Goal: Transaction & Acquisition: Purchase product/service

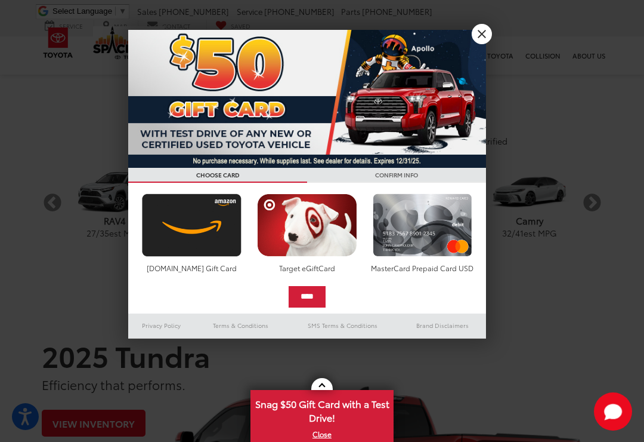
click at [470, 29] on div at bounding box center [322, 221] width 644 height 442
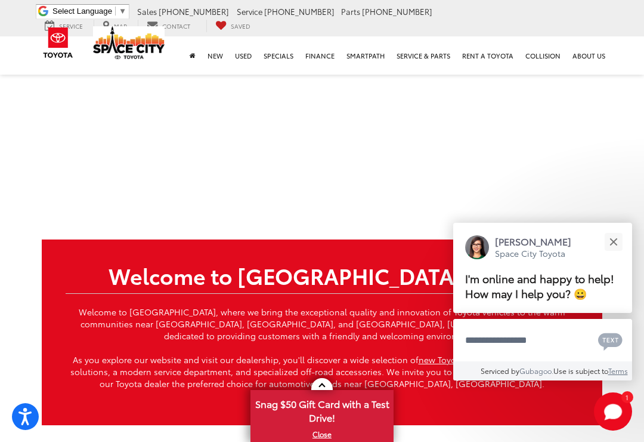
scroll to position [2301, 0]
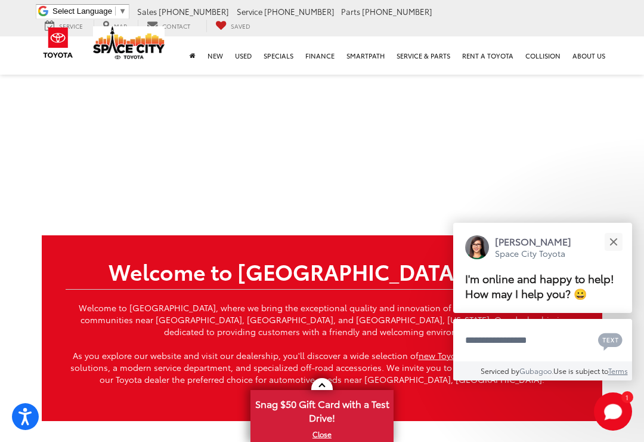
click at [618, 243] on button "Close" at bounding box center [614, 242] width 26 height 26
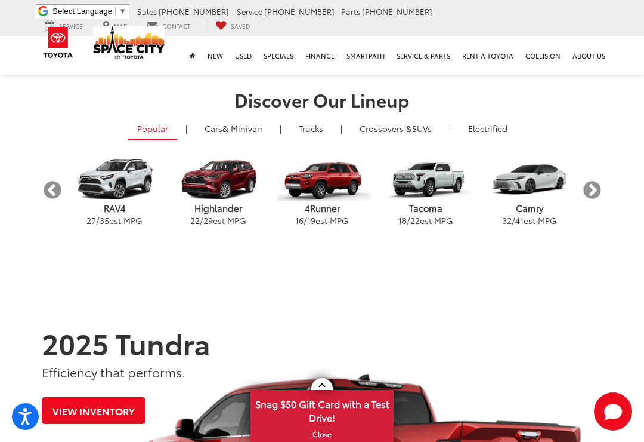
scroll to position [304, 0]
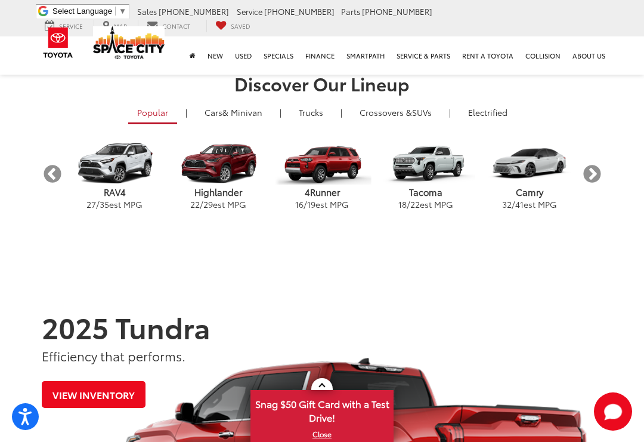
click at [592, 164] on button "Next" at bounding box center [592, 173] width 21 height 21
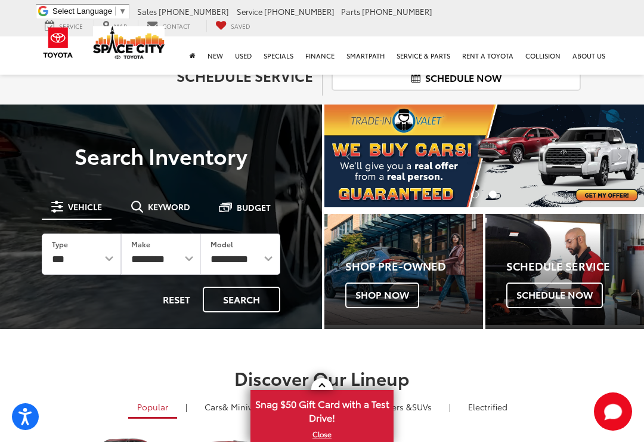
scroll to position [10, 0]
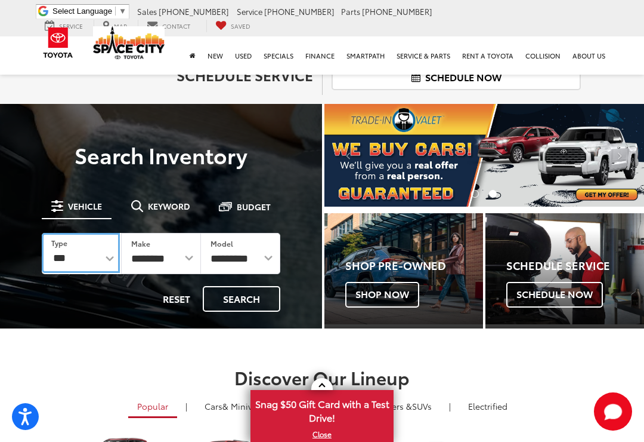
click at [113, 252] on select "*** *** **** *********" at bounding box center [81, 253] width 78 height 40
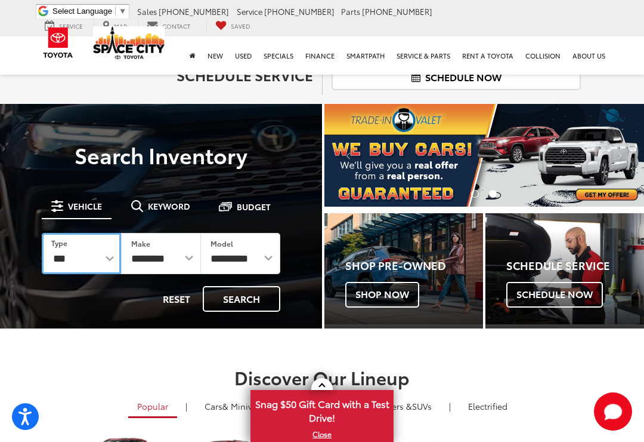
select select "******"
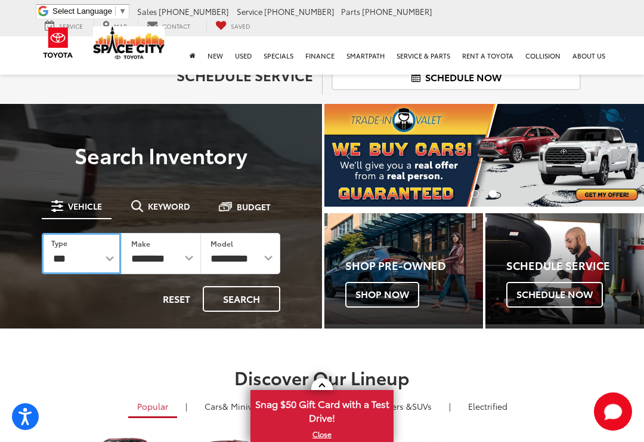
select select "******"
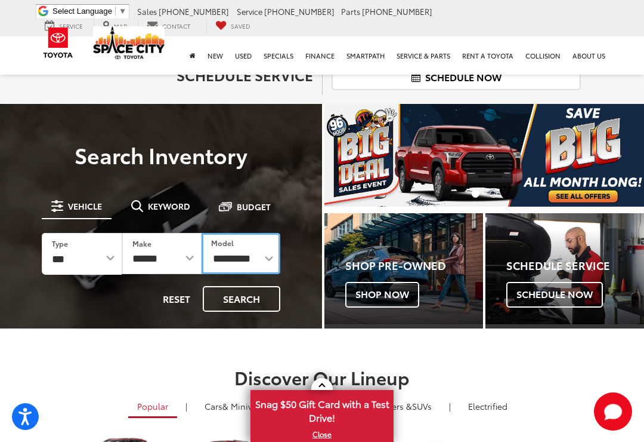
click at [239, 257] on select "**********" at bounding box center [241, 253] width 79 height 41
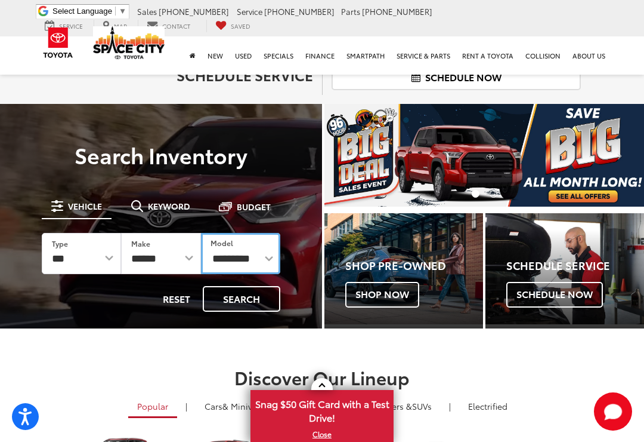
select select "**********"
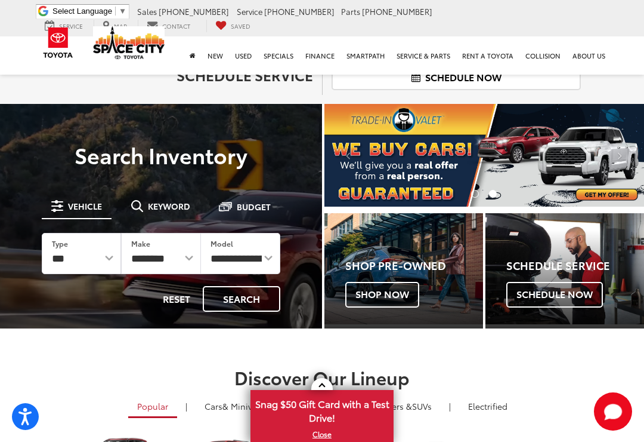
click at [233, 295] on button "Search" at bounding box center [242, 299] width 78 height 26
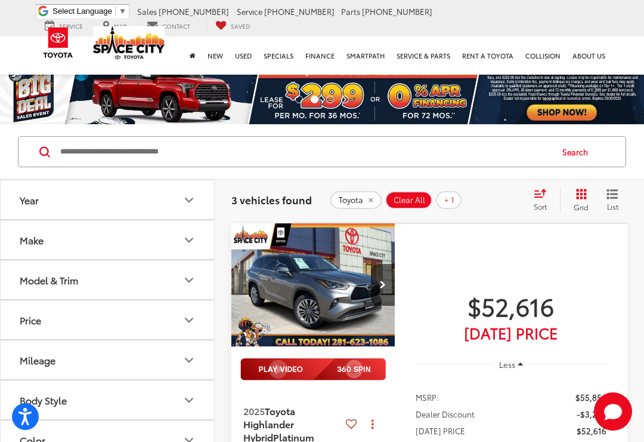
click at [356, 289] on img "2025 Toyota Highlander Hybrid Platinum 0" at bounding box center [313, 285] width 165 height 124
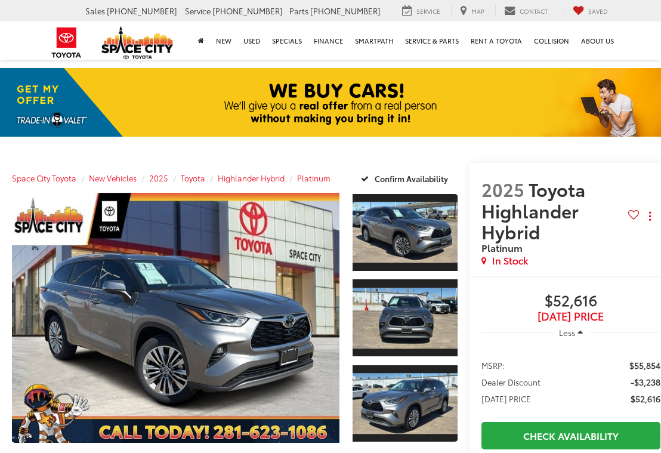
scroll to position [1, 0]
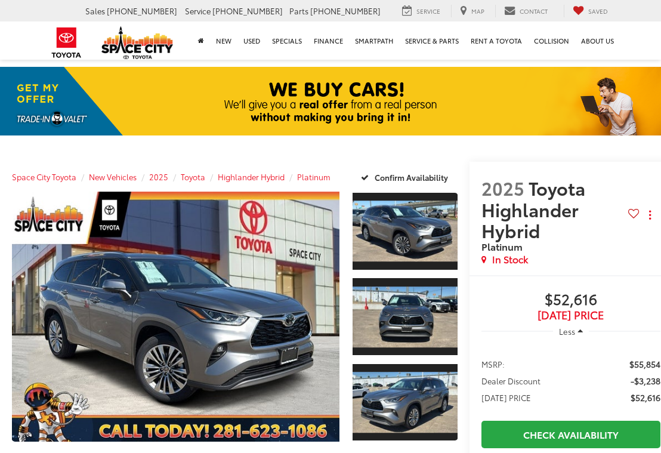
click at [422, 236] on link "Expand Photo 1" at bounding box center [405, 231] width 105 height 79
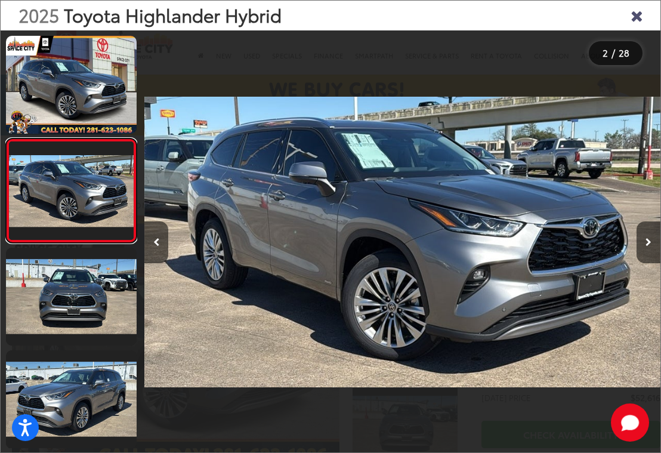
scroll to position [0, 0]
click at [91, 300] on link at bounding box center [71, 297] width 131 height 98
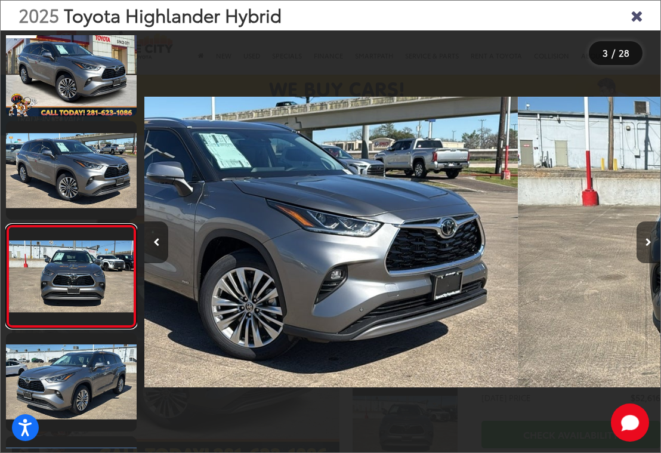
scroll to position [87, 0]
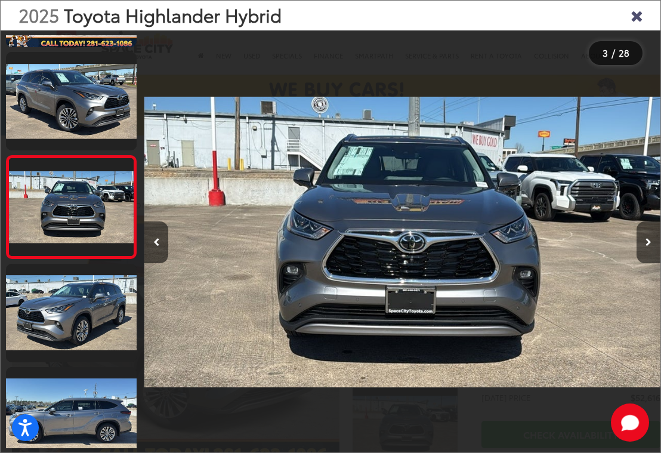
click at [80, 305] on link at bounding box center [71, 313] width 131 height 98
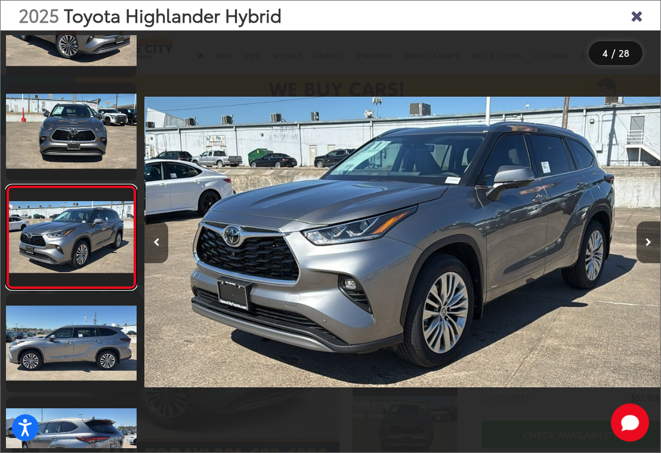
scroll to position [189, 0]
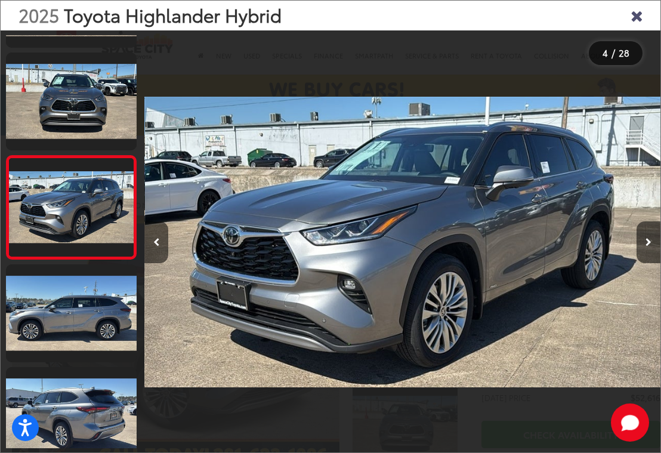
click at [87, 302] on link at bounding box center [71, 313] width 131 height 98
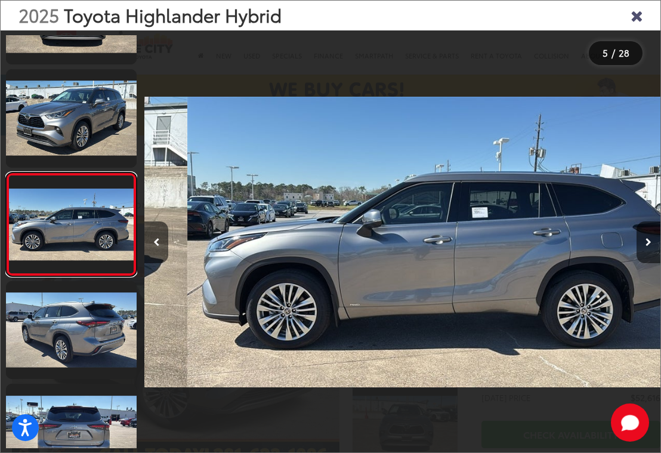
scroll to position [0, 2064]
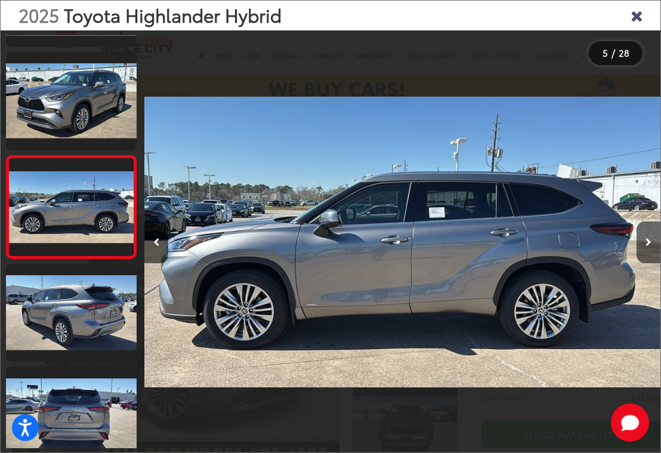
click at [95, 308] on link at bounding box center [71, 313] width 131 height 98
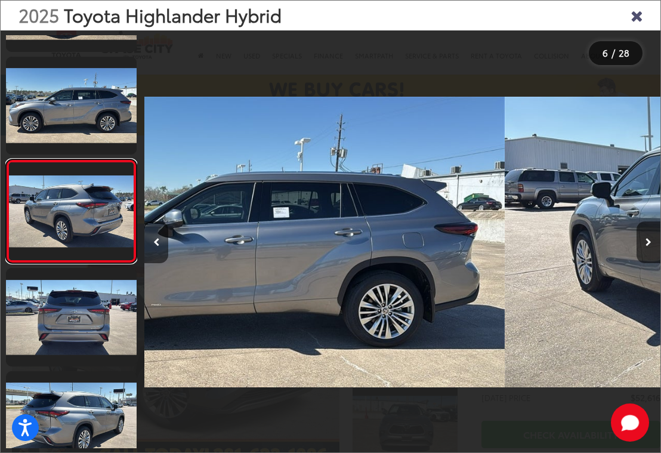
scroll to position [0, 2580]
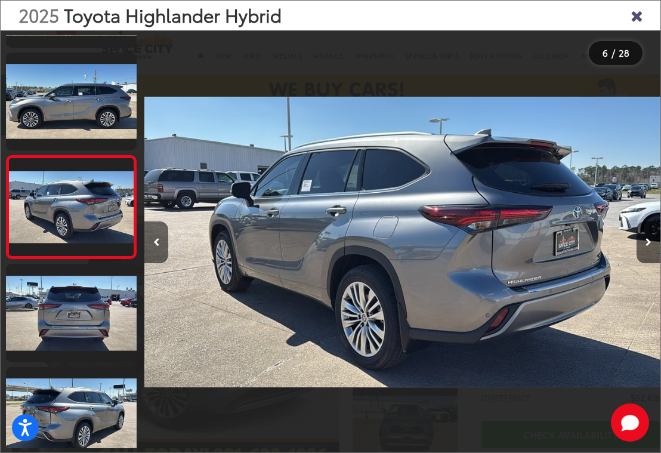
click at [90, 298] on link at bounding box center [71, 313] width 131 height 98
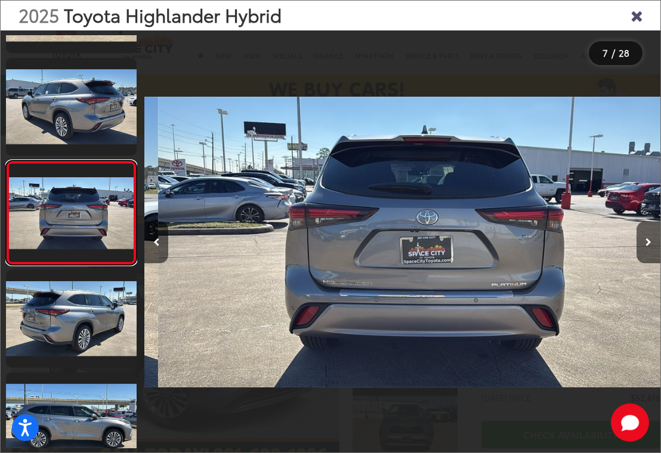
scroll to position [0, 3096]
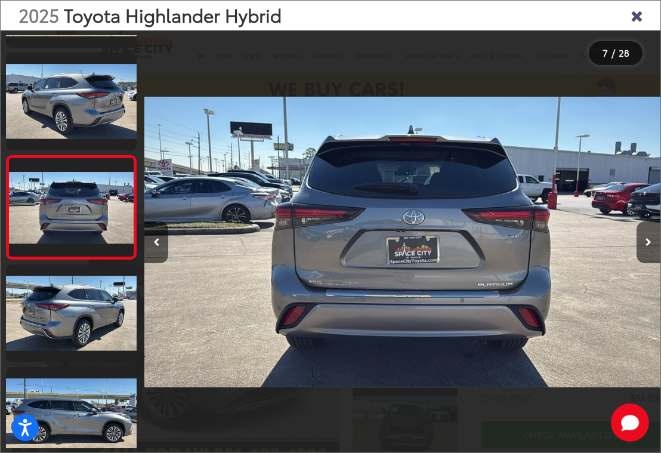
click at [97, 313] on link at bounding box center [71, 313] width 131 height 98
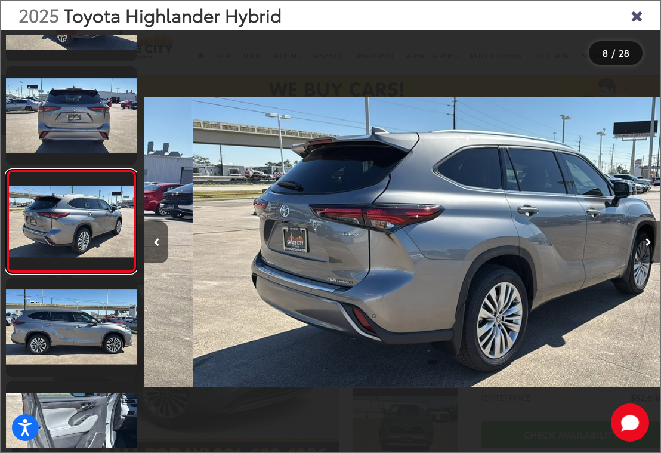
scroll to position [0, 3612]
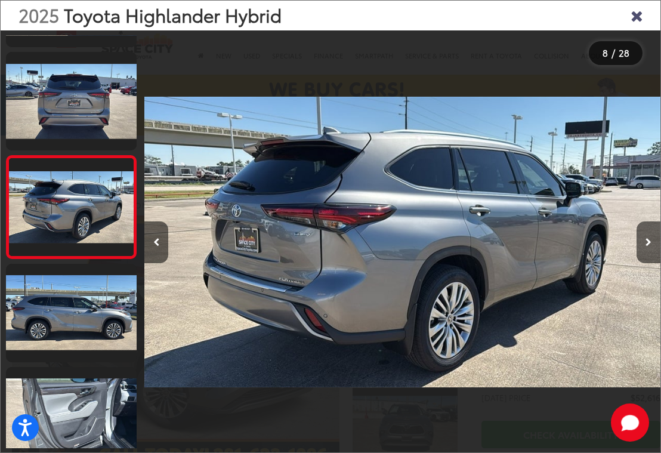
click at [98, 314] on link at bounding box center [71, 313] width 131 height 98
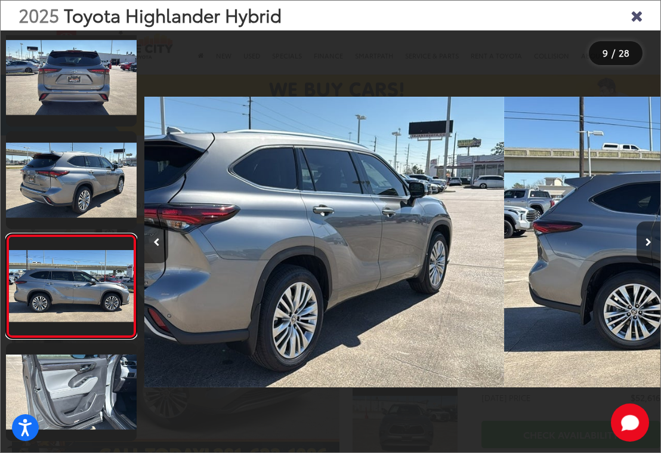
scroll to position [0, 0]
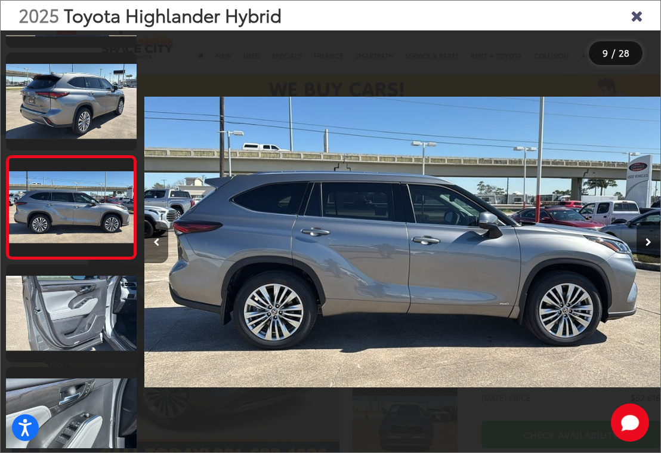
click at [101, 311] on link at bounding box center [71, 313] width 131 height 98
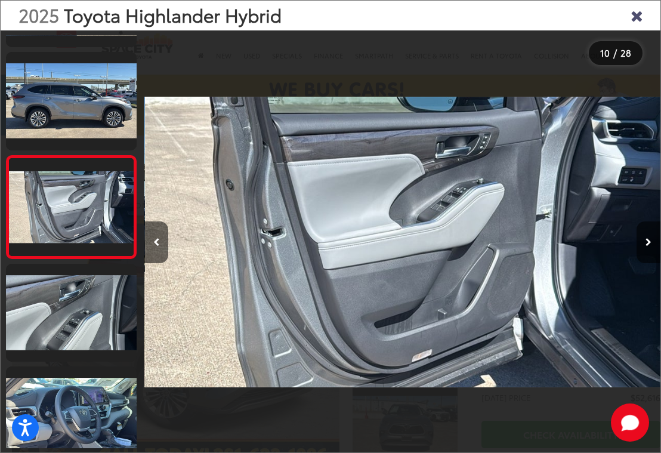
click at [97, 316] on link at bounding box center [71, 313] width 131 height 98
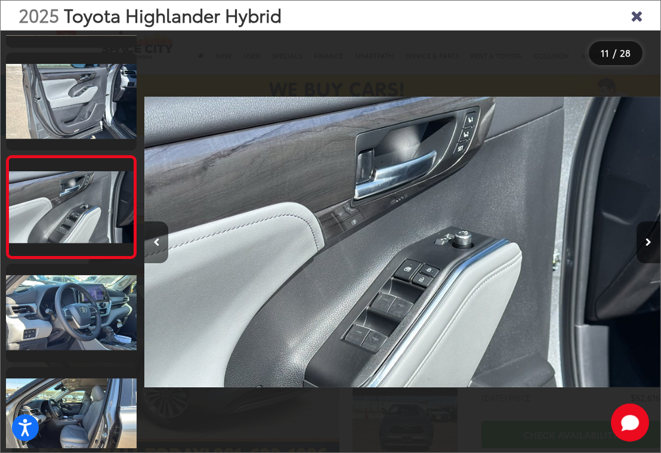
click at [88, 301] on link at bounding box center [71, 313] width 131 height 98
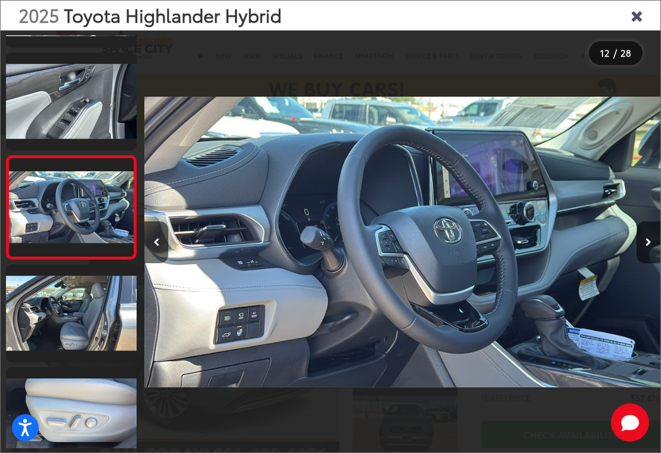
click at [103, 314] on link at bounding box center [71, 313] width 131 height 98
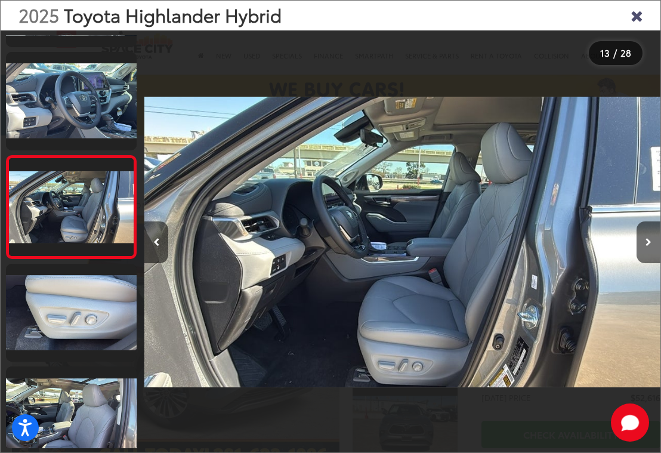
click at [91, 300] on link at bounding box center [71, 313] width 131 height 98
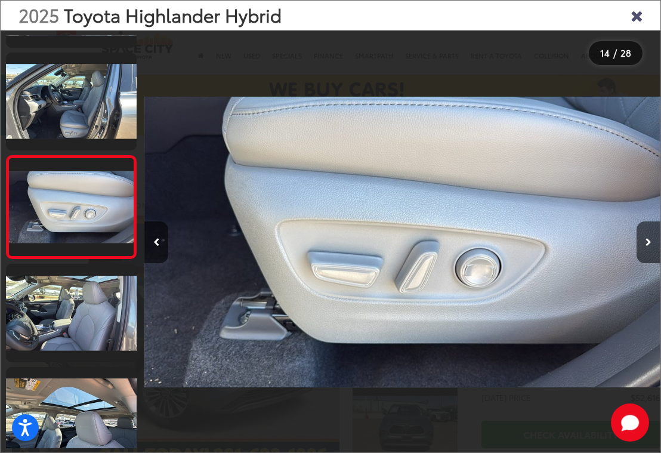
click at [104, 318] on link at bounding box center [71, 313] width 131 height 98
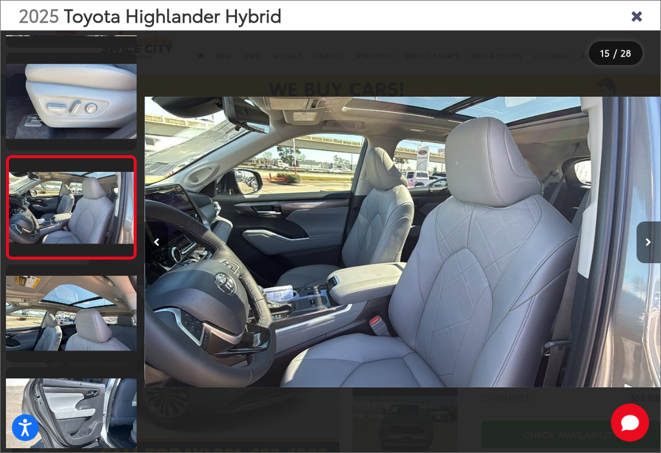
click at [92, 314] on link at bounding box center [71, 313] width 131 height 98
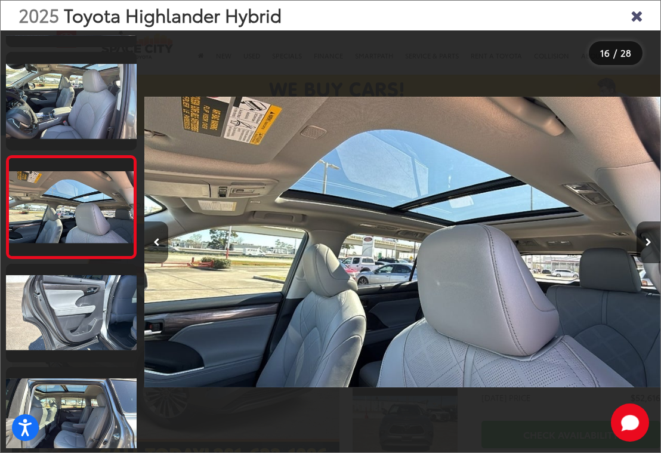
click at [92, 393] on link at bounding box center [71, 416] width 131 height 98
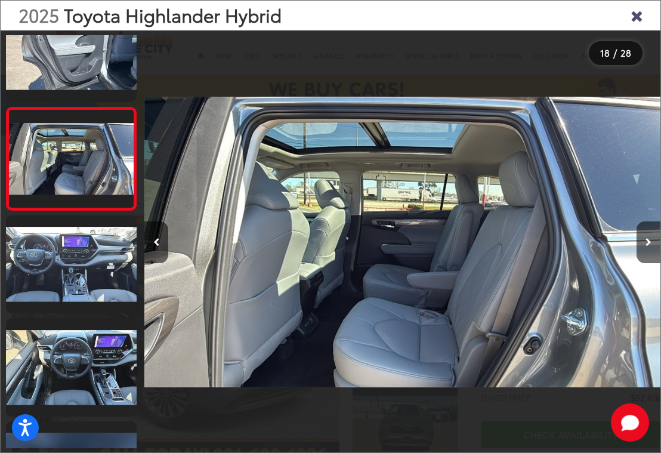
click at [100, 361] on link at bounding box center [71, 367] width 131 height 98
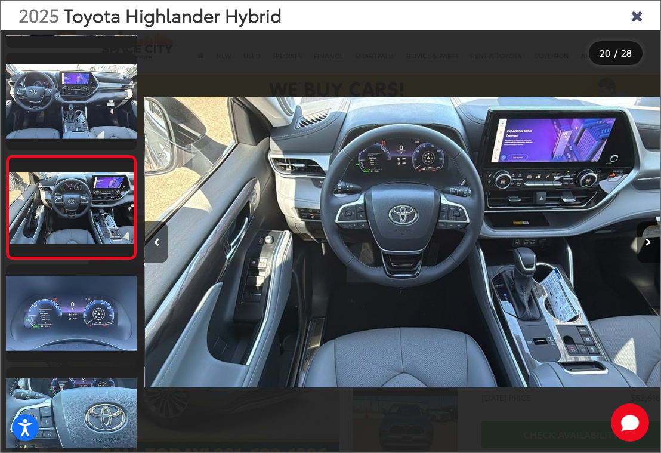
click at [95, 319] on link at bounding box center [71, 313] width 131 height 98
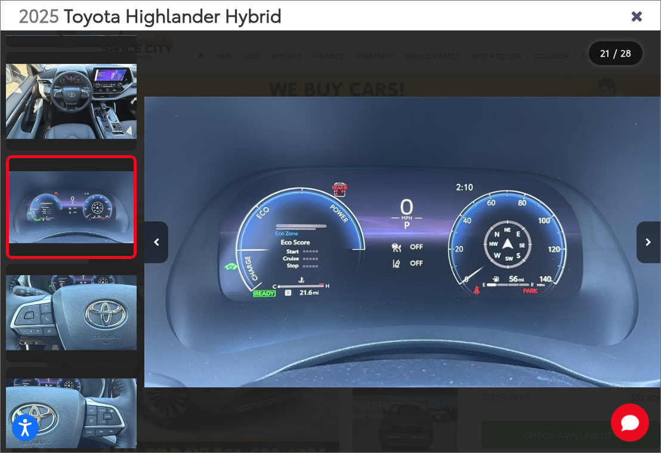
click at [99, 317] on link at bounding box center [71, 313] width 131 height 98
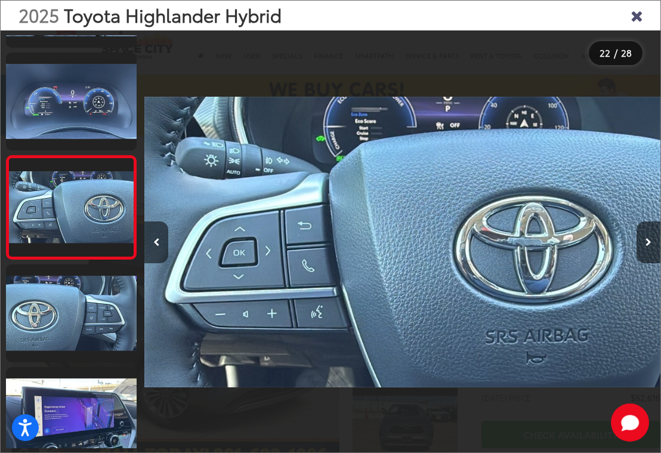
click at [53, 302] on link at bounding box center [71, 313] width 131 height 98
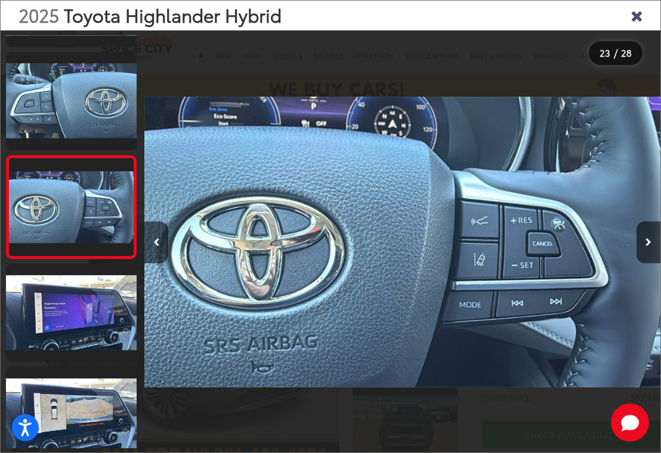
click at [52, 301] on link at bounding box center [71, 313] width 131 height 98
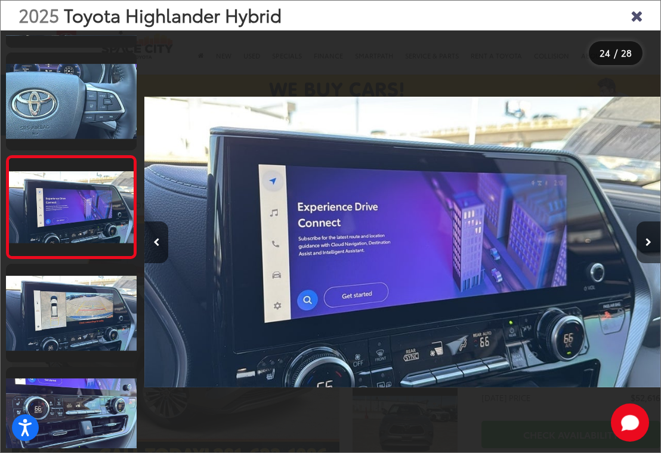
click at [57, 331] on link at bounding box center [71, 313] width 131 height 98
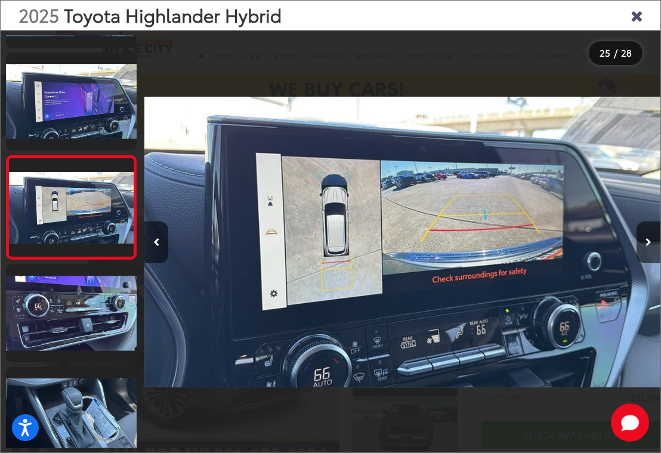
click at [60, 322] on link at bounding box center [71, 313] width 131 height 98
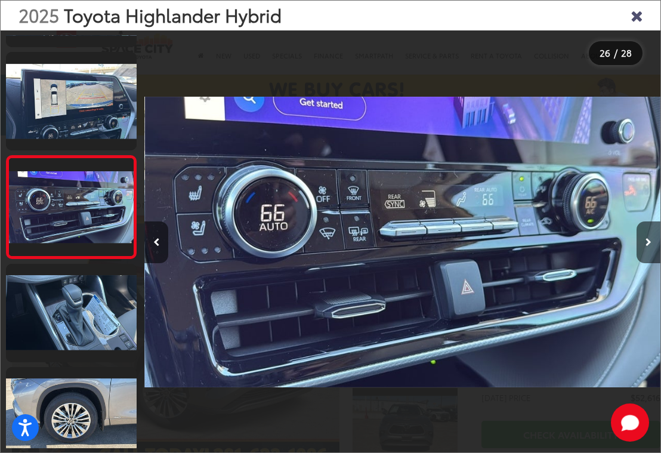
click at [32, 326] on link at bounding box center [71, 313] width 131 height 98
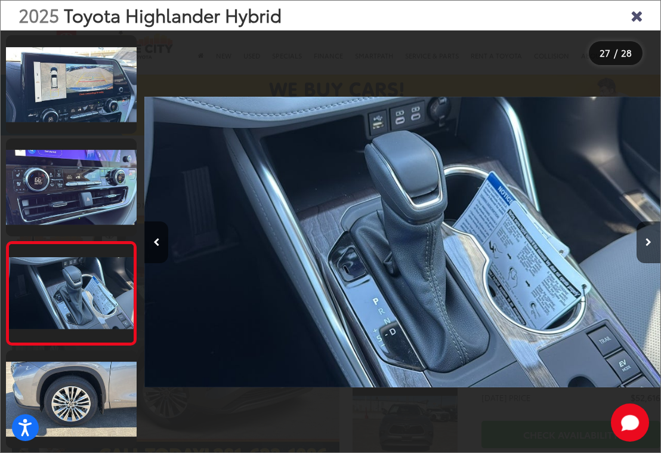
click at [63, 383] on link at bounding box center [71, 399] width 131 height 98
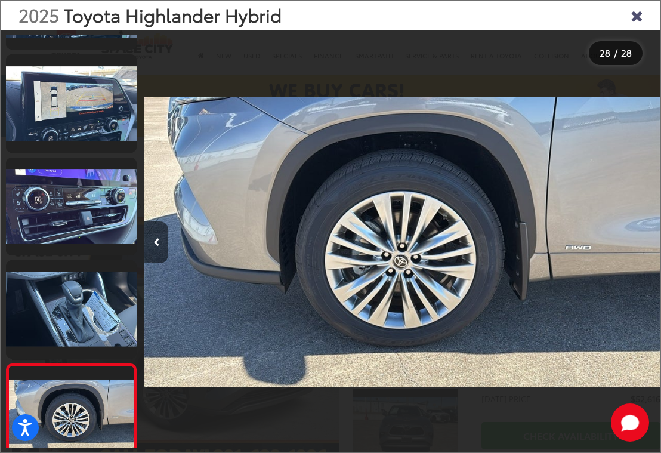
click at [60, 325] on link at bounding box center [71, 309] width 131 height 98
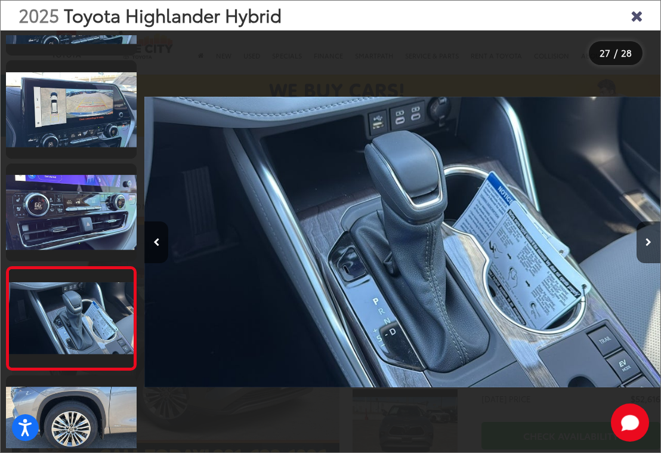
click at [60, 222] on link at bounding box center [71, 212] width 131 height 98
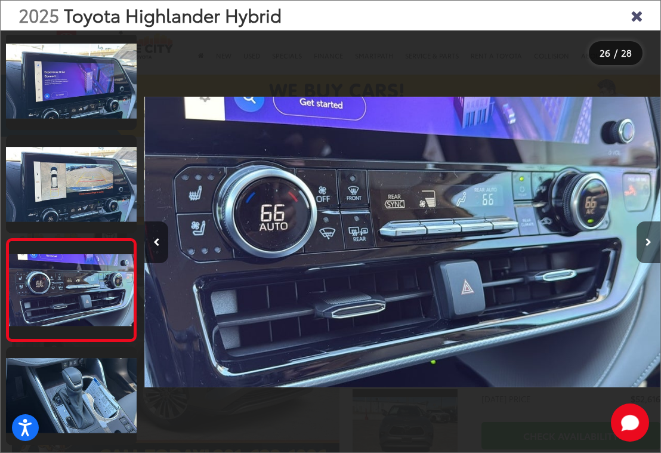
click at [45, 193] on link at bounding box center [71, 184] width 131 height 98
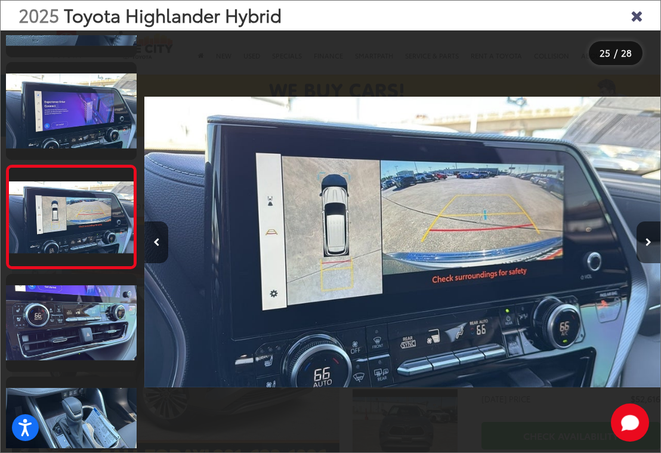
click at [58, 126] on link at bounding box center [71, 111] width 131 height 98
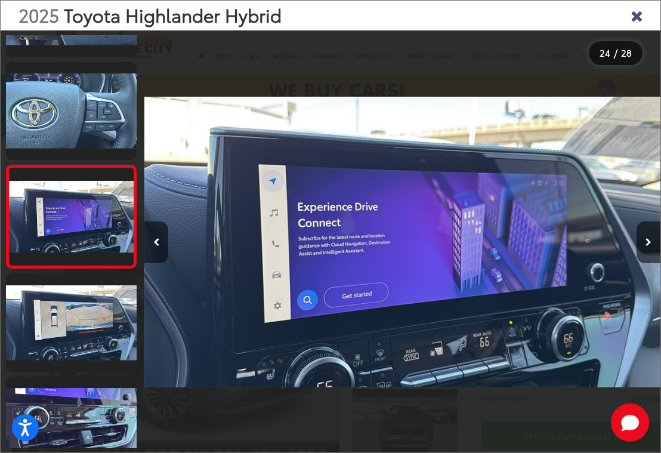
click at [52, 103] on link at bounding box center [71, 111] width 131 height 98
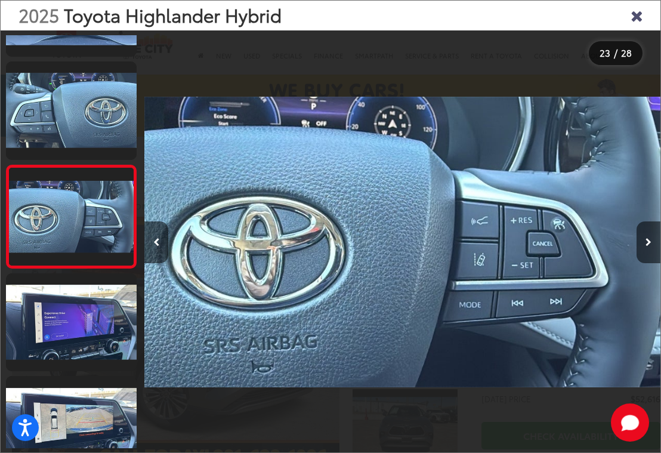
click at [58, 126] on link at bounding box center [71, 110] width 131 height 98
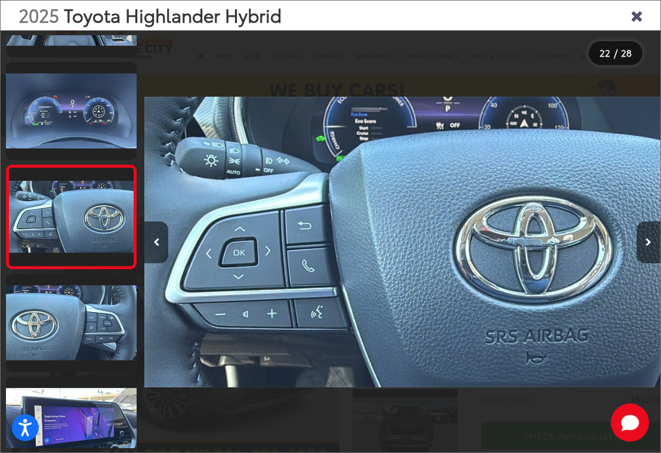
click at [46, 128] on link at bounding box center [71, 111] width 131 height 98
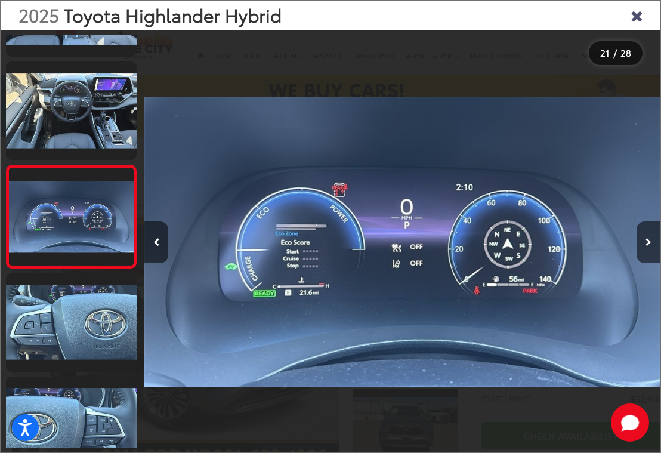
click at [51, 113] on link at bounding box center [71, 110] width 131 height 98
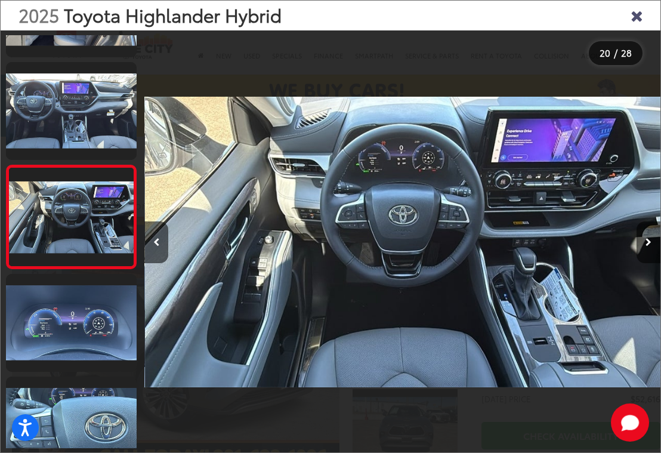
click at [35, 103] on link at bounding box center [71, 111] width 131 height 98
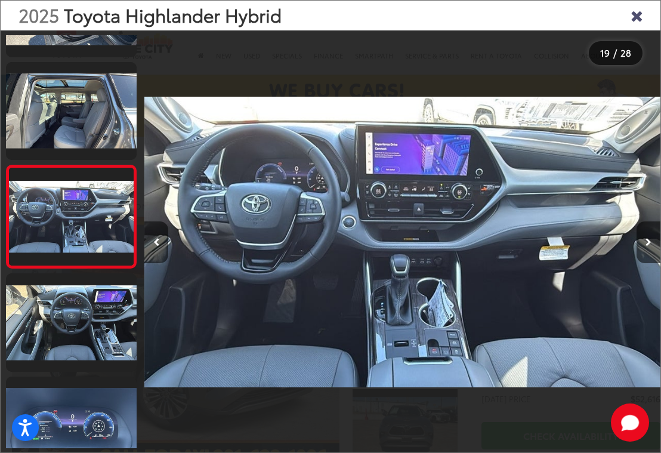
click at [54, 116] on link at bounding box center [71, 111] width 131 height 98
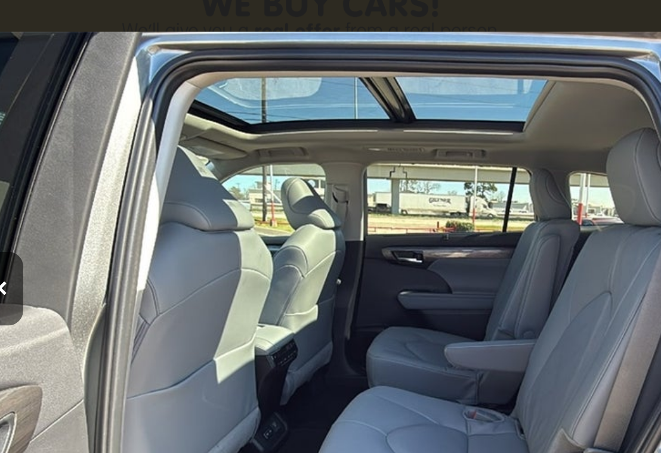
click at [351, 63] on img "2025 Toyota Highlander Hybrid Platinum 17" at bounding box center [402, 242] width 516 height 408
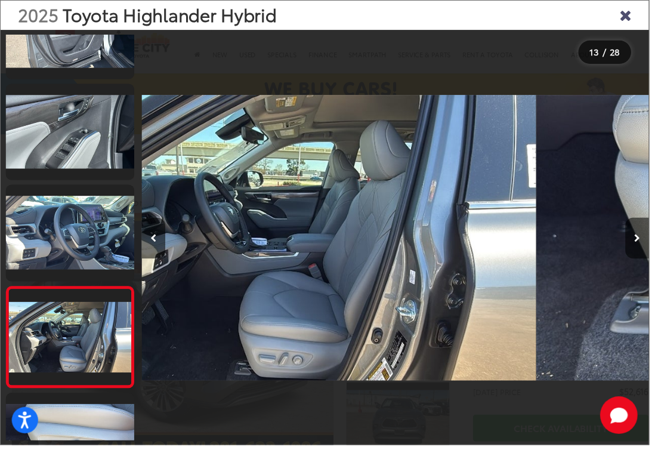
click at [58, 164] on link at bounding box center [71, 134] width 131 height 98
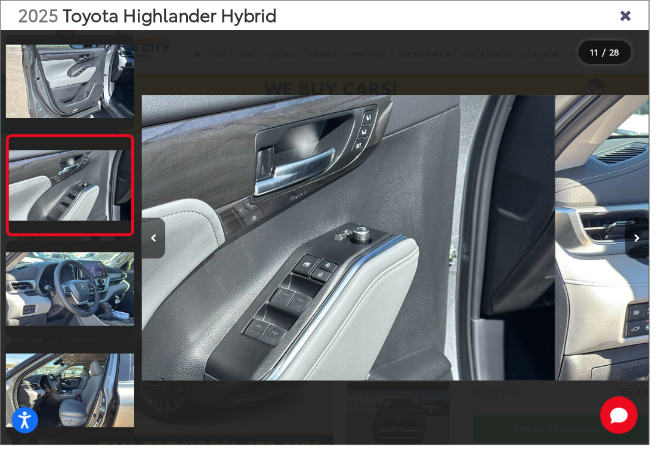
click at [60, 120] on link at bounding box center [71, 83] width 131 height 98
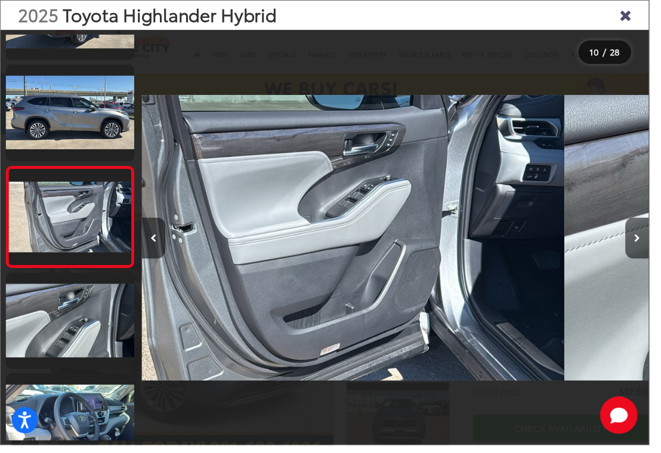
click at [56, 137] on link at bounding box center [71, 115] width 131 height 98
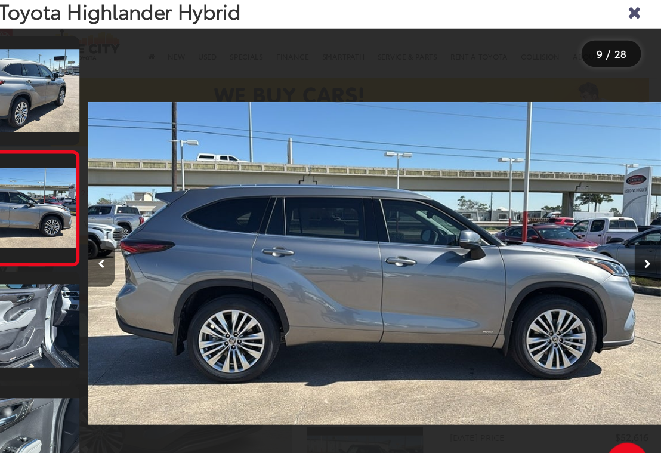
click at [631, 11] on icon "Close gallery" at bounding box center [637, 15] width 12 height 16
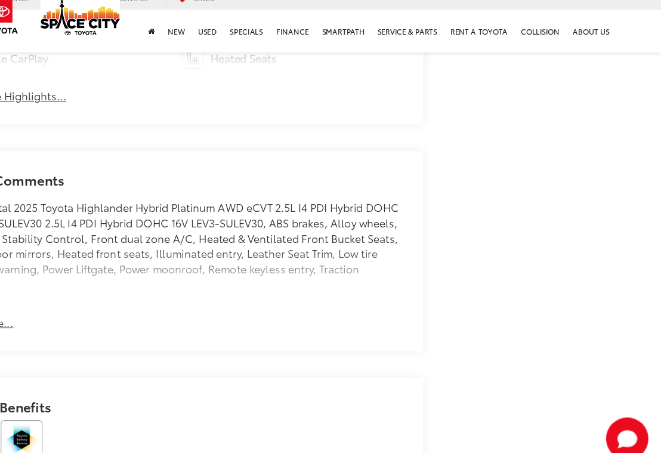
click at [45, 214] on div "Heavy Metal 2025 Toyota Highlander Hybrid Platinum AWD eCVT 2.5L I4 PDI Hybrid …" at bounding box center [224, 252] width 408 height 89
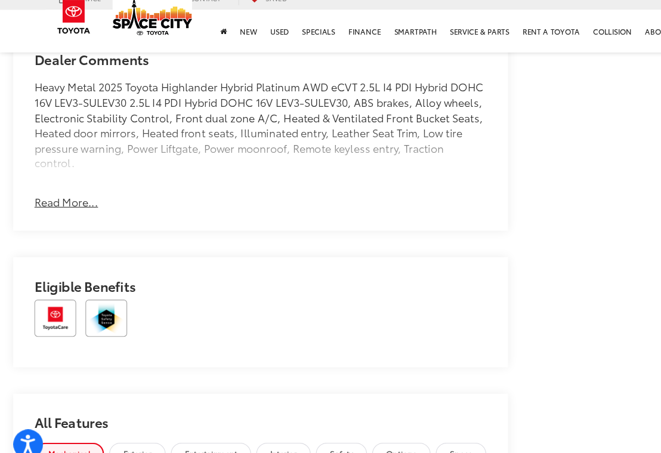
click at [51, 202] on button "Read More..." at bounding box center [59, 209] width 57 height 14
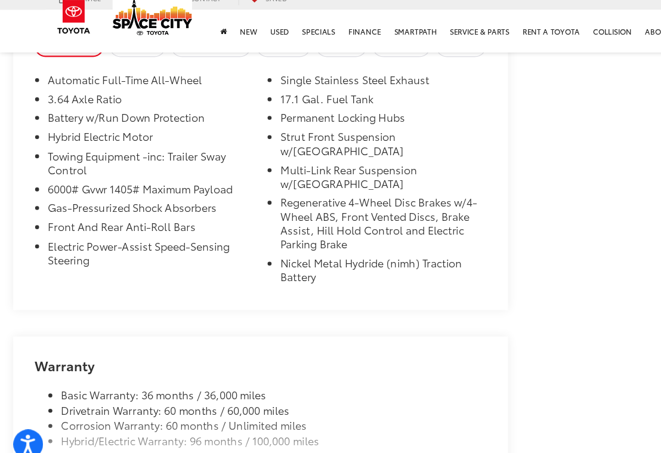
scroll to position [1983, 0]
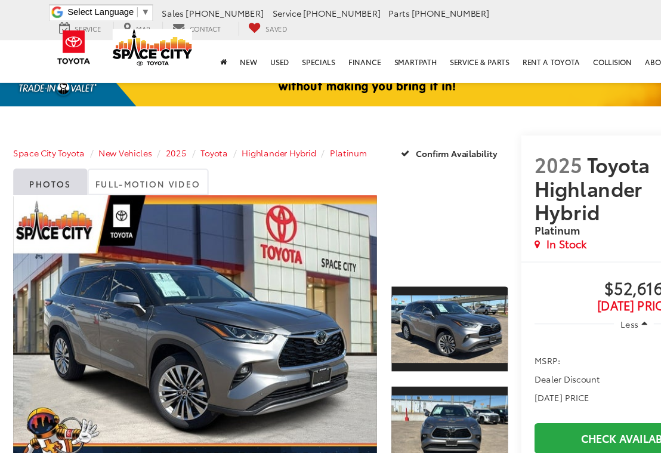
scroll to position [0, 0]
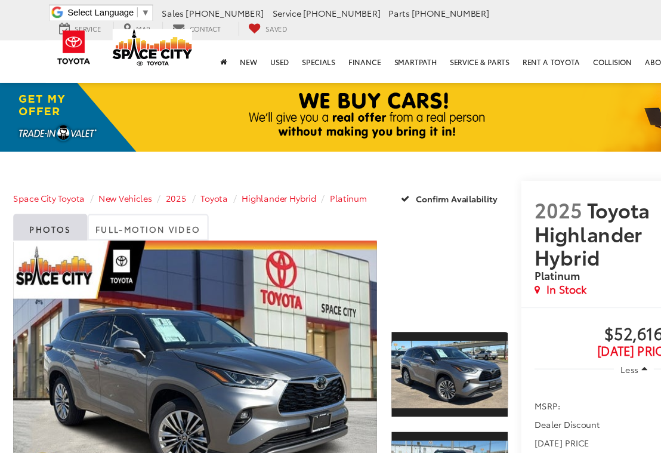
click at [400, 254] on div at bounding box center [405, 252] width 105 height 70
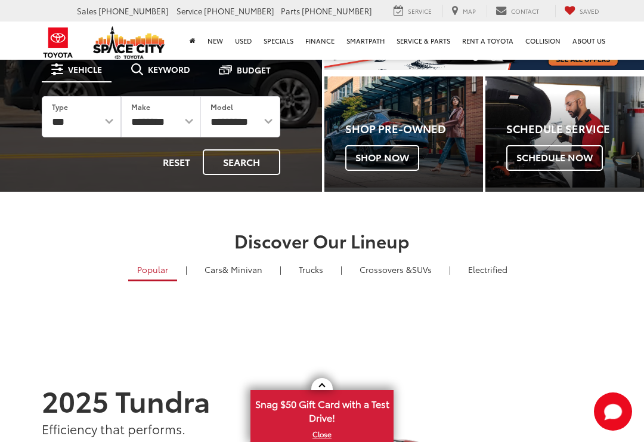
scroll to position [133, 0]
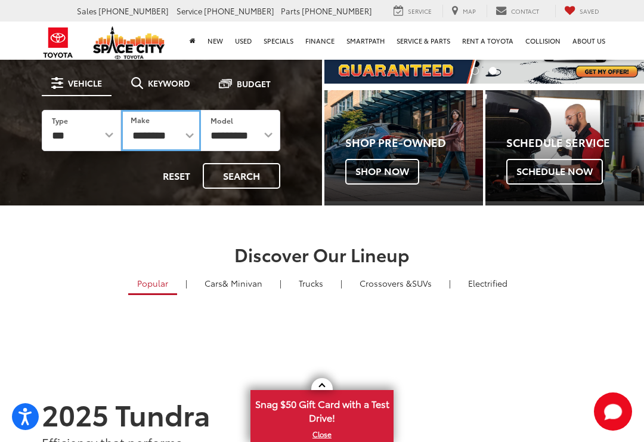
click at [165, 135] on select "**********" at bounding box center [160, 130] width 79 height 41
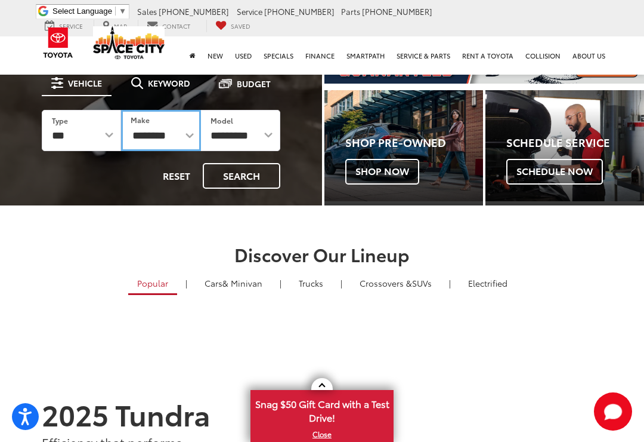
scroll to position [0, 0]
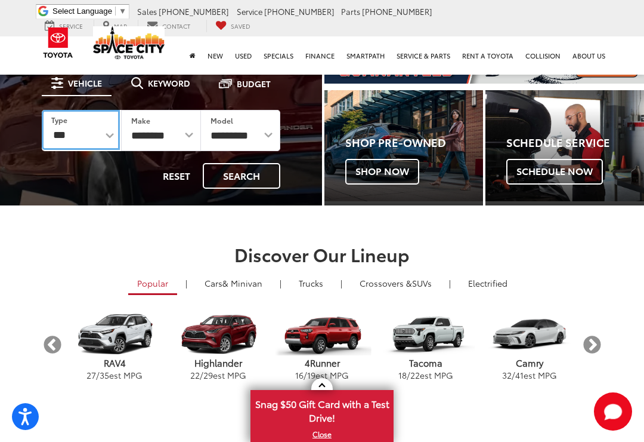
click at [72, 132] on select "*** *** **** *********" at bounding box center [81, 130] width 78 height 40
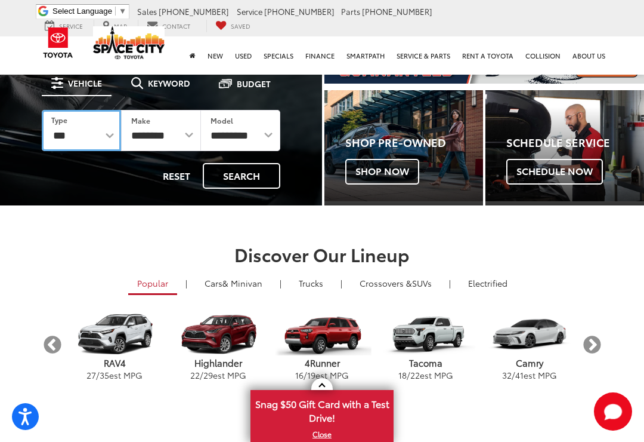
click at [111, 132] on select "*** *** **** *********" at bounding box center [81, 130] width 79 height 41
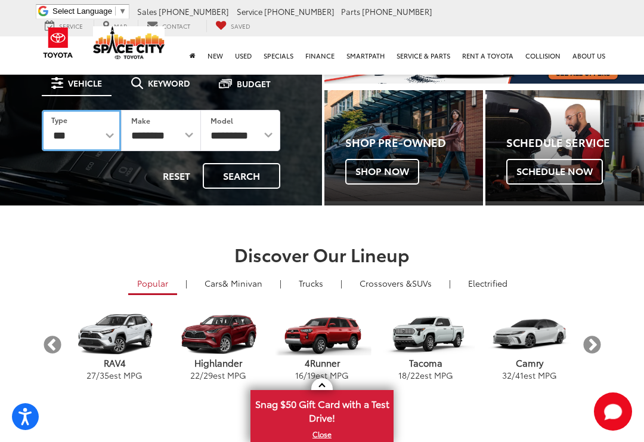
select select "******"
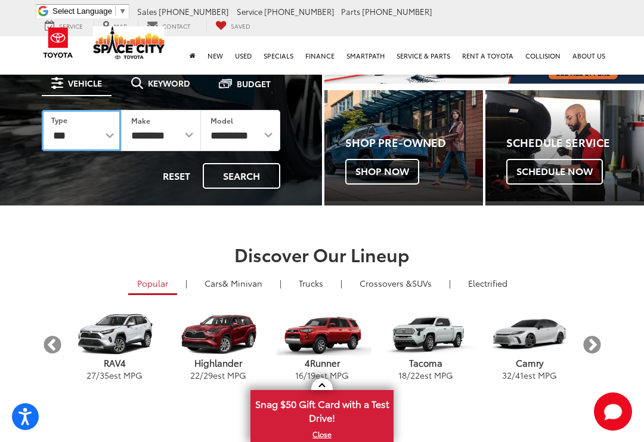
select select "******"
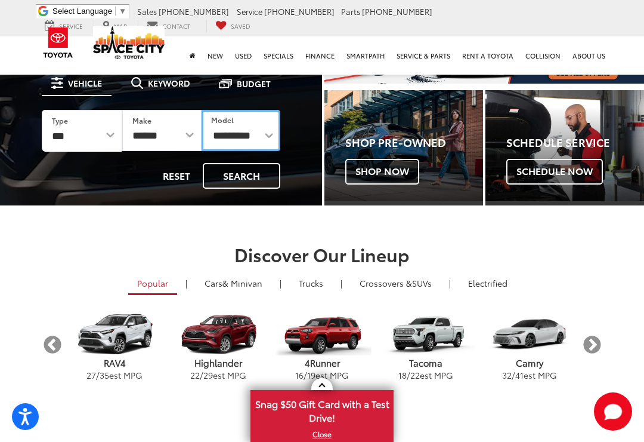
click at [230, 137] on select "**********" at bounding box center [241, 130] width 79 height 41
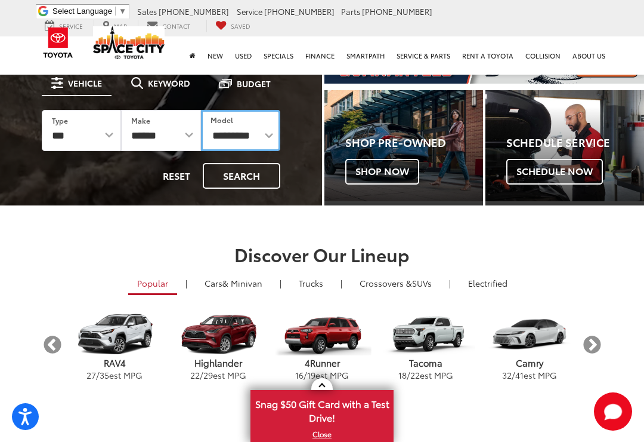
select select "**********"
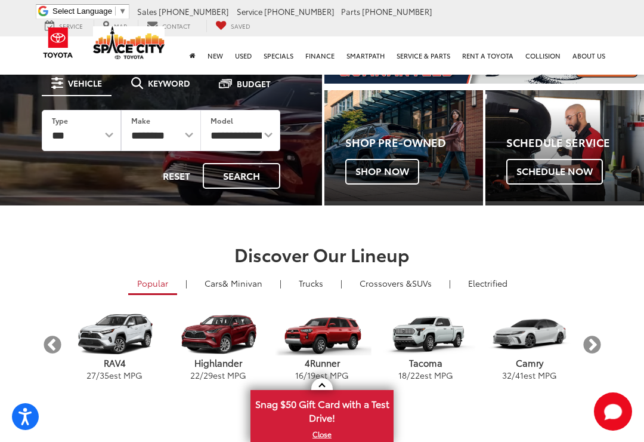
click at [236, 173] on button "Search" at bounding box center [242, 176] width 78 height 26
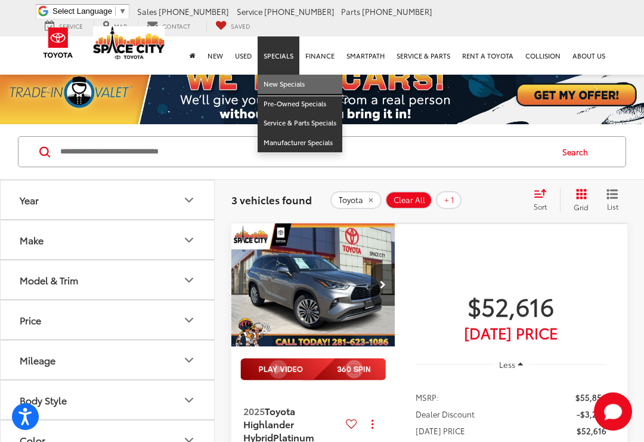
click at [276, 81] on link "New Specials" at bounding box center [300, 85] width 85 height 20
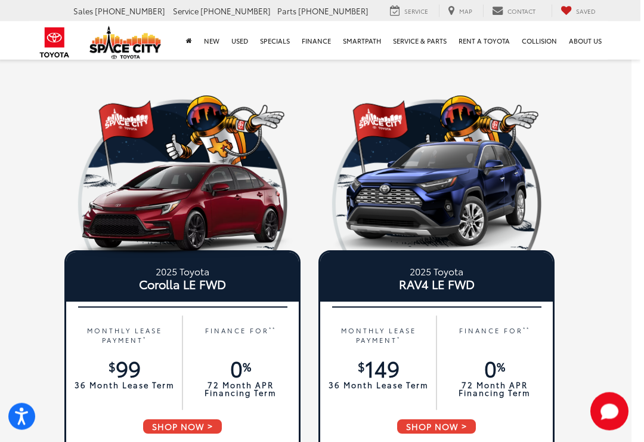
scroll to position [0, 9]
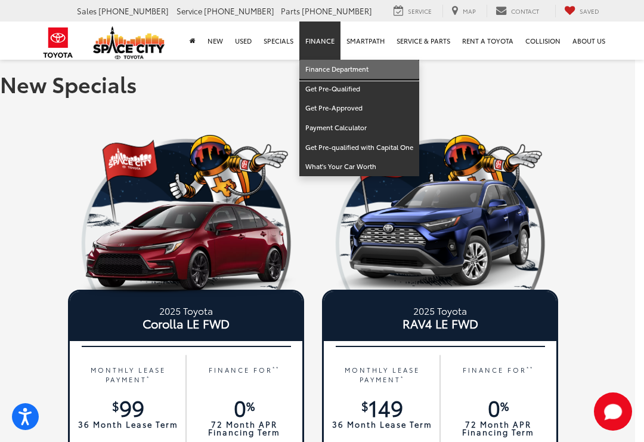
click at [316, 69] on link "Finance Department" at bounding box center [360, 70] width 120 height 20
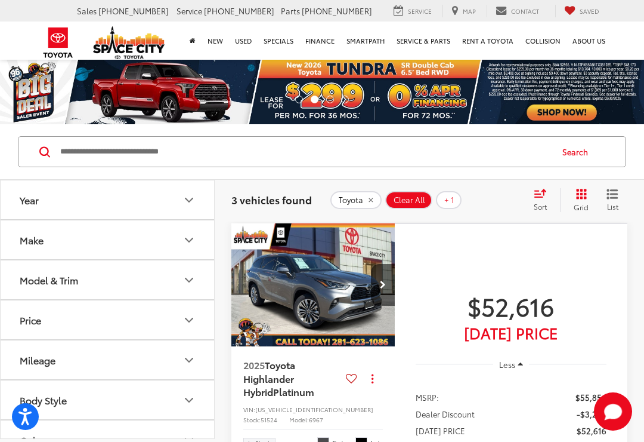
click at [585, 192] on icon "Grid View" at bounding box center [581, 194] width 11 height 11
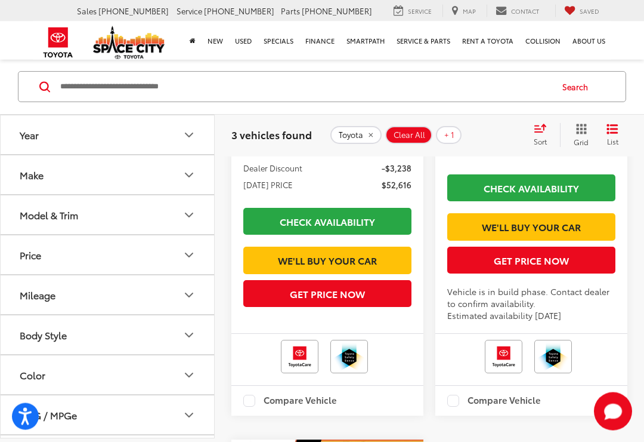
scroll to position [449, 0]
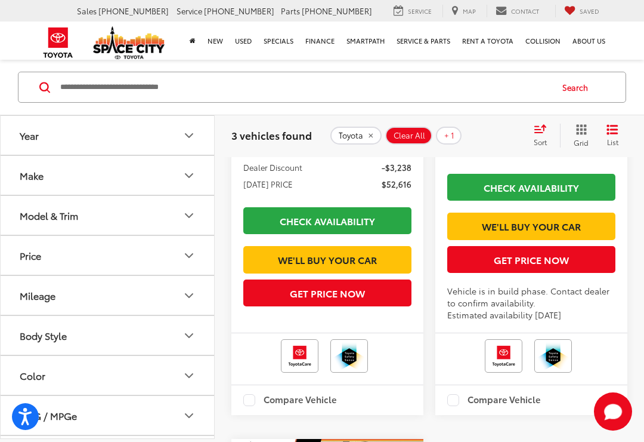
click at [243, 240] on capital-one-entry-button at bounding box center [243, 240] width 0 height 0
